Goal: Information Seeking & Learning: Learn about a topic

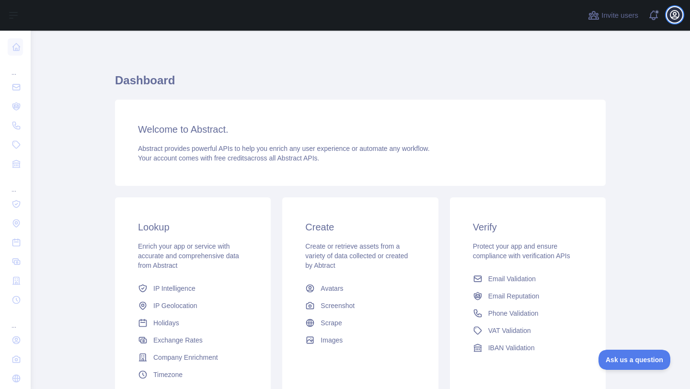
click at [677, 14] on icon "button" at bounding box center [675, 15] width 12 height 12
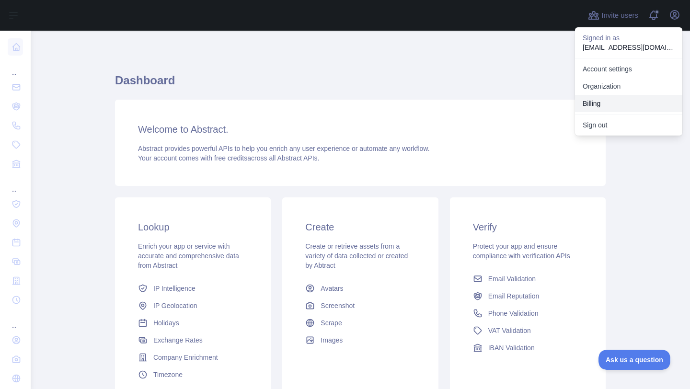
click at [596, 104] on button "Billing" at bounding box center [628, 103] width 107 height 17
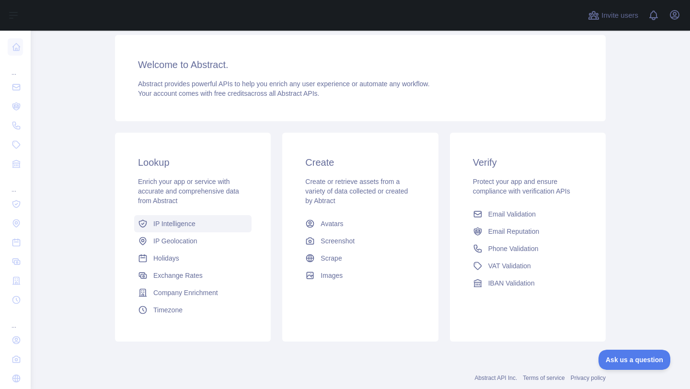
scroll to position [66, 0]
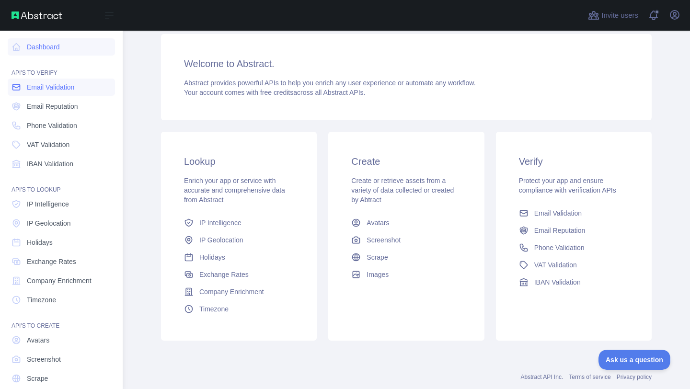
click at [44, 83] on span "Email Validation" at bounding box center [50, 87] width 47 height 10
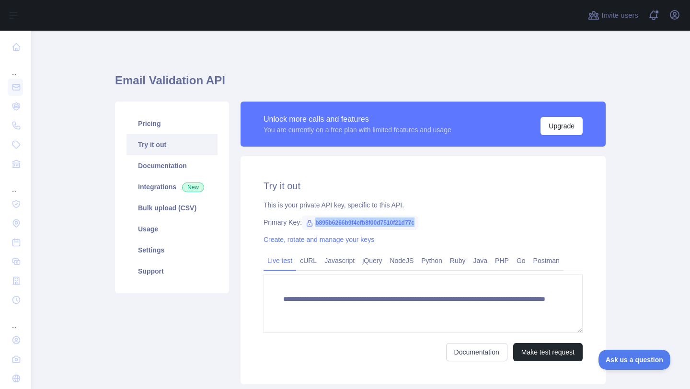
drag, startPoint x: 316, startPoint y: 221, endPoint x: 429, endPoint y: 223, distance: 113.6
click at [418, 223] on span "b895b6266b9f4efb8f00d7510f21d77c" at bounding box center [360, 223] width 116 height 14
copy span "b895b6266b9f4efb8f00d7510f21d77c"
click at [348, 222] on span "b895b6266b9f4efb8f00d7510f21d77c" at bounding box center [360, 223] width 116 height 14
drag, startPoint x: 316, startPoint y: 223, endPoint x: 429, endPoint y: 219, distance: 113.2
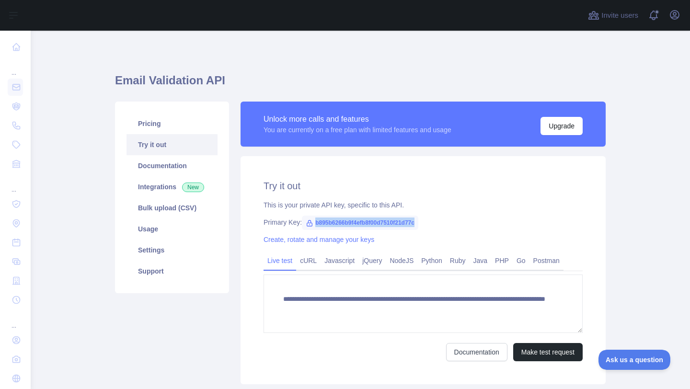
click at [418, 219] on span "b895b6266b9f4efb8f00d7510f21d77c" at bounding box center [360, 223] width 116 height 14
copy span "b895b6266b9f4efb8f00d7510f21d77c"
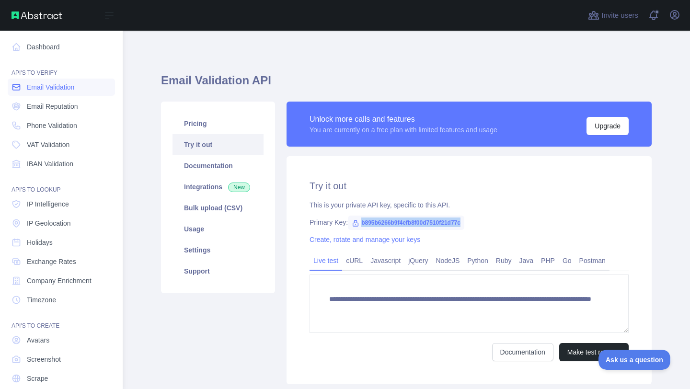
click at [31, 89] on span "Email Validation" at bounding box center [50, 87] width 47 height 10
click at [46, 88] on span "Email Validation" at bounding box center [50, 87] width 47 height 10
click at [46, 106] on span "Email Reputation" at bounding box center [52, 107] width 51 height 10
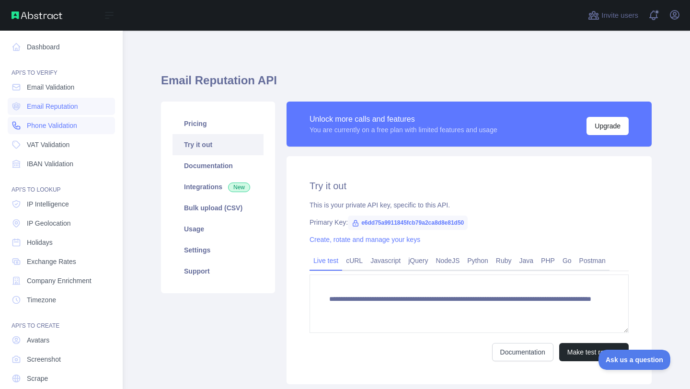
click at [48, 122] on span "Phone Validation" at bounding box center [52, 126] width 50 height 10
click at [50, 140] on span "VAT Validation" at bounding box center [48, 145] width 43 height 10
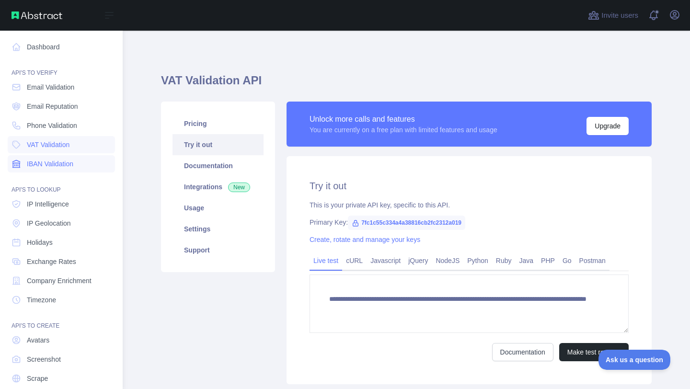
click at [52, 157] on link "IBAN Validation" at bounding box center [61, 163] width 107 height 17
click at [48, 204] on span "IP Intelligence" at bounding box center [48, 204] width 42 height 10
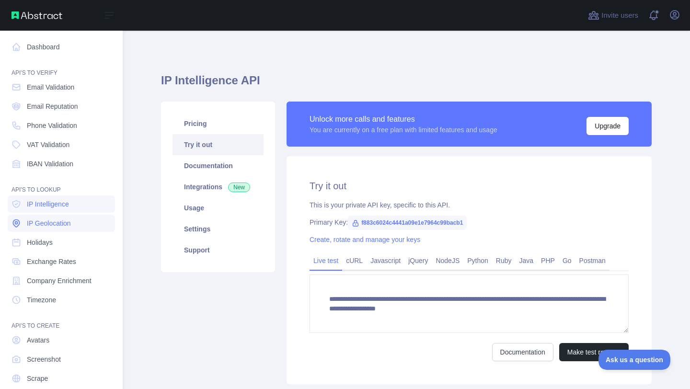
click at [49, 223] on span "IP Geolocation" at bounding box center [49, 224] width 44 height 10
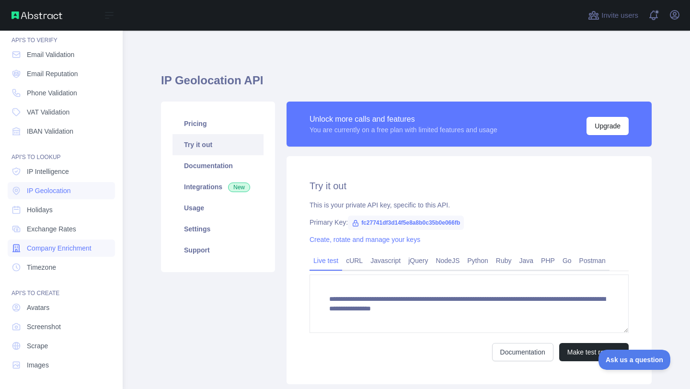
click at [66, 249] on span "Company Enrichment" at bounding box center [59, 248] width 65 height 10
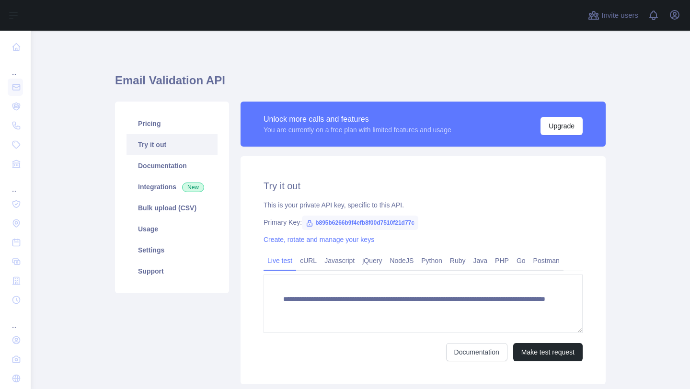
click at [335, 221] on span "b895b6266b9f4efb8f00d7510f21d77c" at bounding box center [360, 223] width 116 height 14
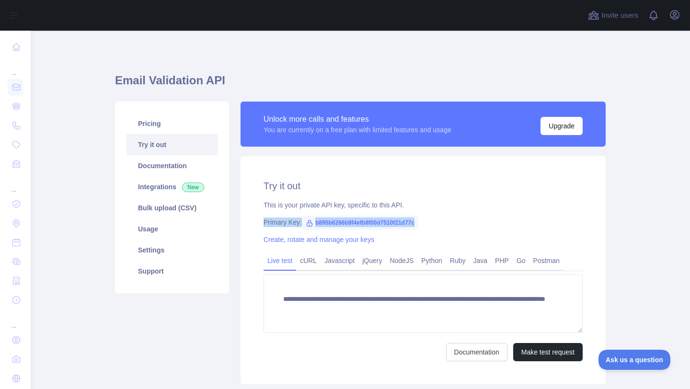
click at [335, 221] on span "b895b6266b9f4efb8f00d7510f21d77c" at bounding box center [360, 223] width 116 height 14
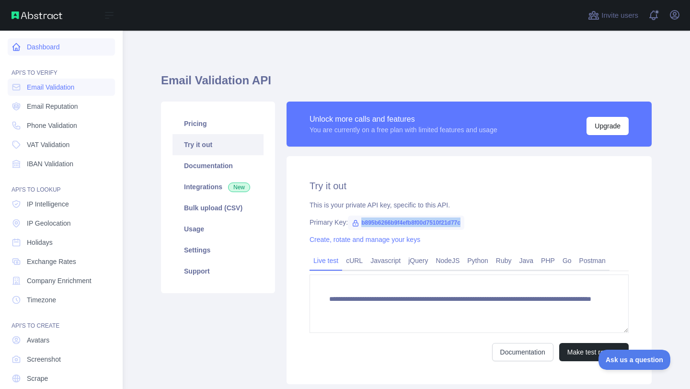
click at [14, 48] on icon at bounding box center [17, 47] width 10 height 10
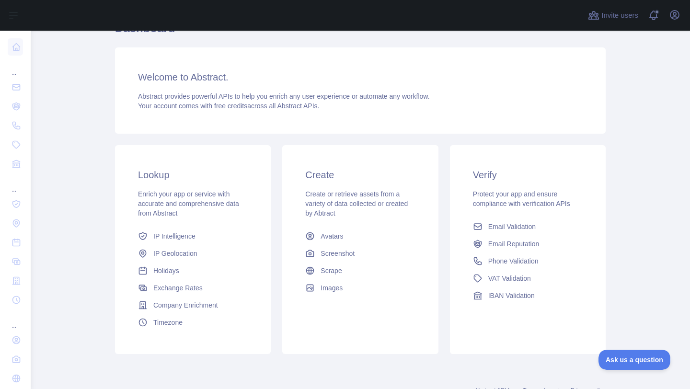
scroll to position [54, 0]
click at [670, 14] on icon "button" at bounding box center [674, 15] width 9 height 9
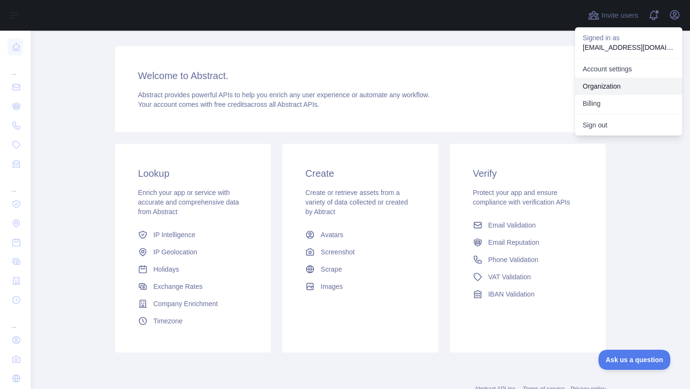
click at [603, 92] on link "Organization" at bounding box center [628, 86] width 107 height 17
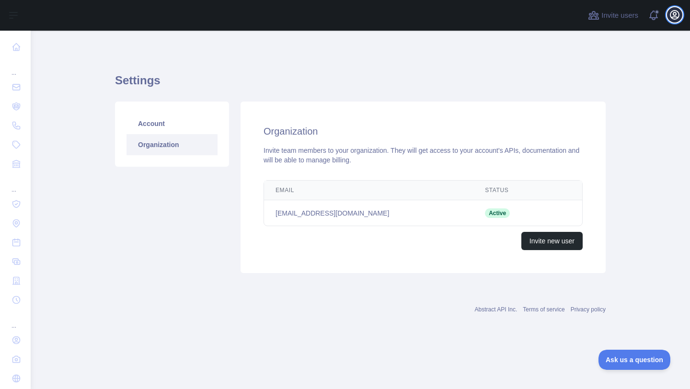
click at [676, 18] on icon "button" at bounding box center [675, 15] width 12 height 12
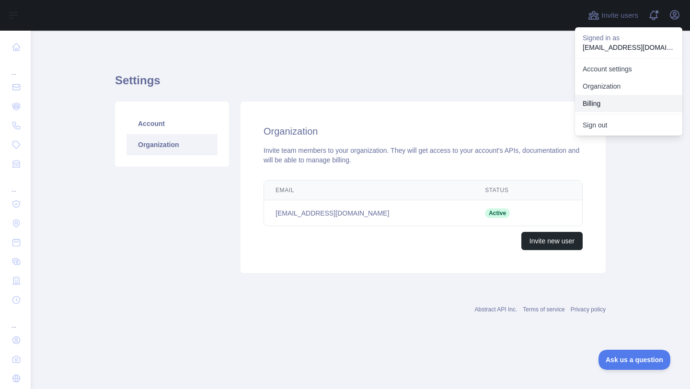
click at [610, 104] on button "Billing" at bounding box center [628, 103] width 107 height 17
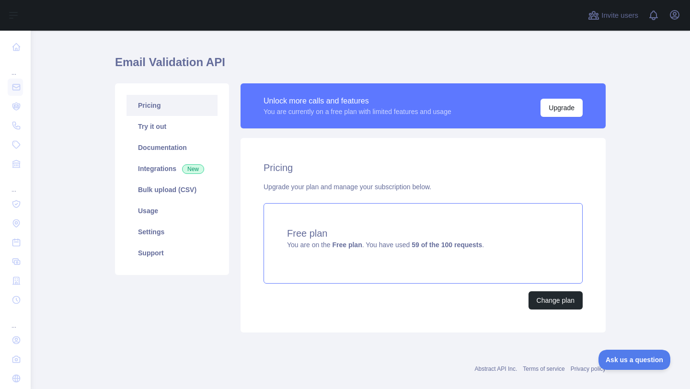
scroll to position [19, 0]
